Goal: Task Accomplishment & Management: Use online tool/utility

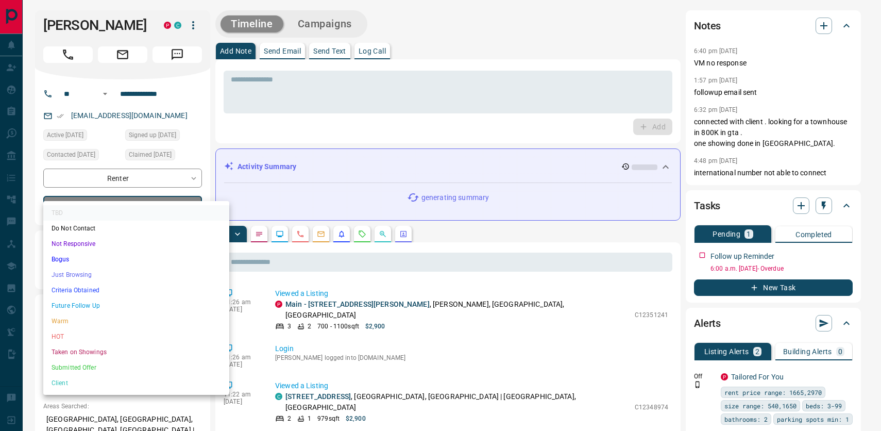
drag, startPoint x: 139, startPoint y: 250, endPoint x: 139, endPoint y: 285, distance: 35.0
click at [139, 285] on ul "TBD Do Not Contact Not Responsive Bogus Just Browsing Criteria Obtained Future …" at bounding box center [136, 298] width 186 height 194
click at [139, 282] on li "Just Browsing" at bounding box center [136, 274] width 186 height 15
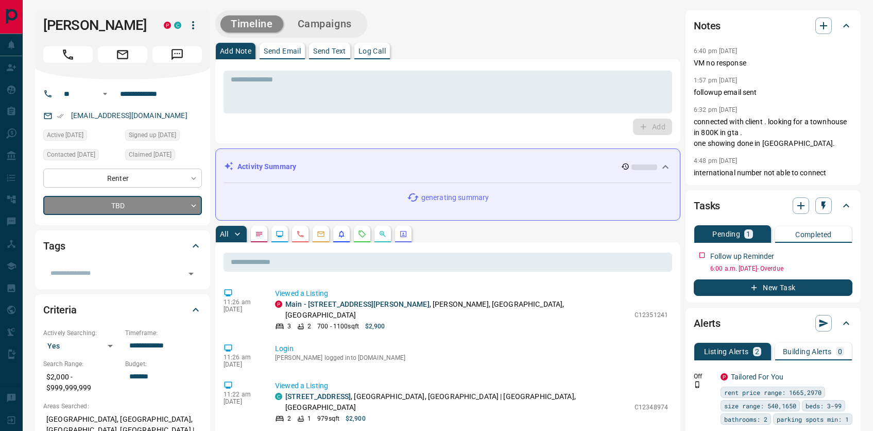
type input "*"
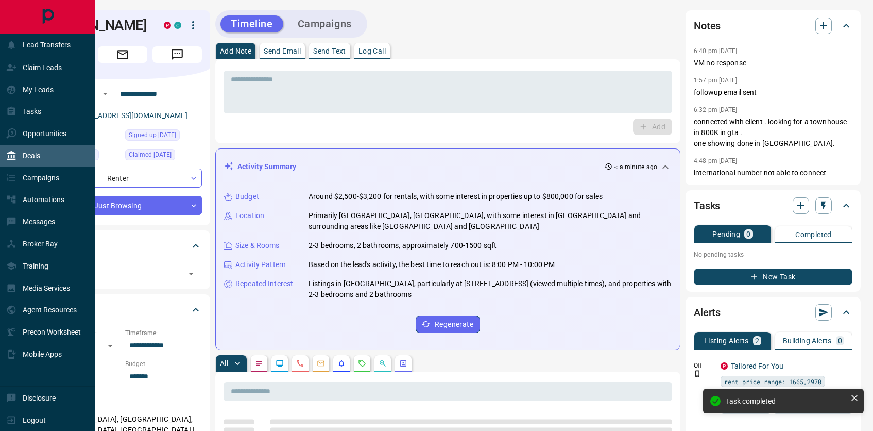
click at [49, 165] on div "Deals" at bounding box center [47, 156] width 95 height 22
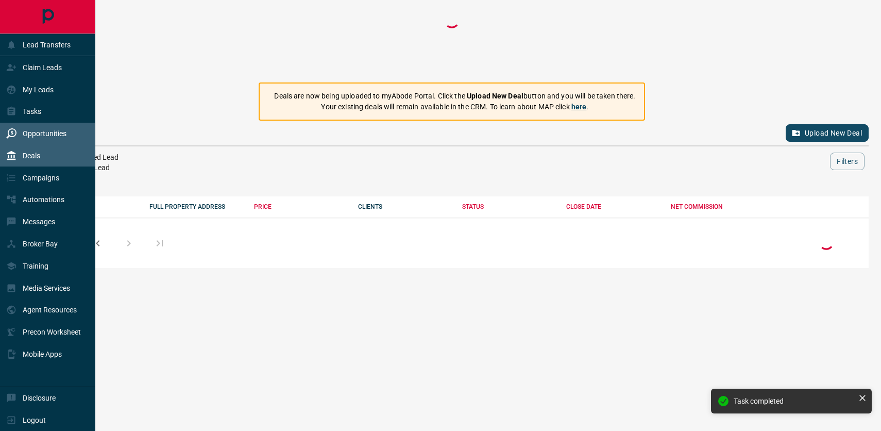
click at [54, 142] on div "Opportunities" at bounding box center [36, 133] width 60 height 17
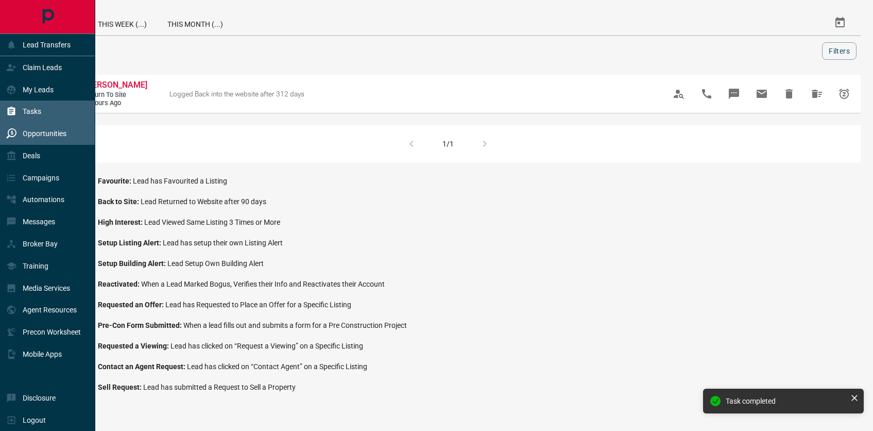
click at [81, 112] on div "Tasks" at bounding box center [47, 111] width 95 height 22
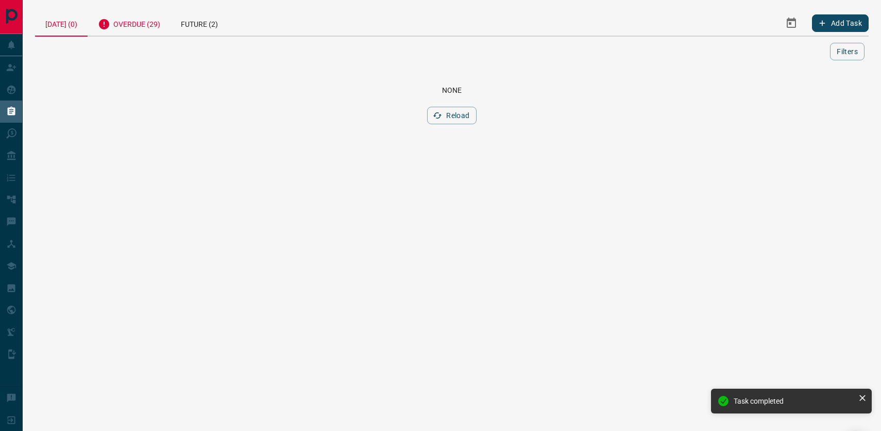
click at [139, 23] on div "Overdue (29)" at bounding box center [129, 22] width 83 height 25
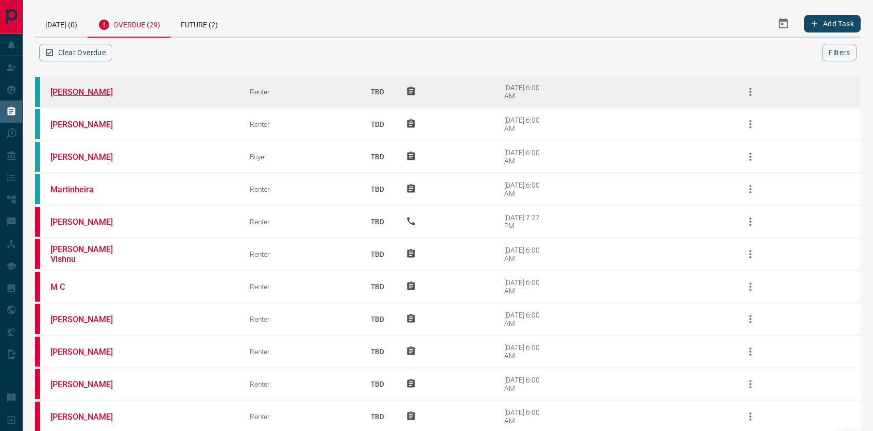
click at [68, 97] on link "[PERSON_NAME]" at bounding box center [88, 92] width 77 height 10
